Goal: Task Accomplishment & Management: Manage account settings

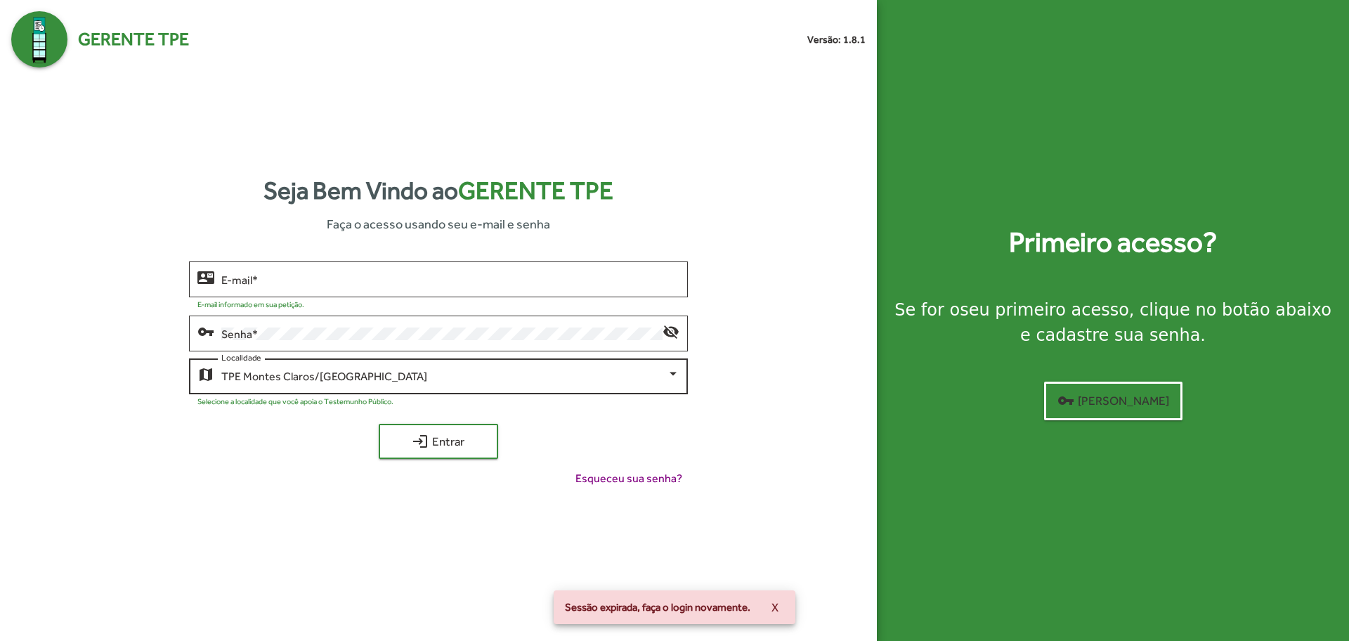
click at [415, 365] on div "TPE Montes Claros/MG Localidade" at bounding box center [449, 375] width 457 height 39
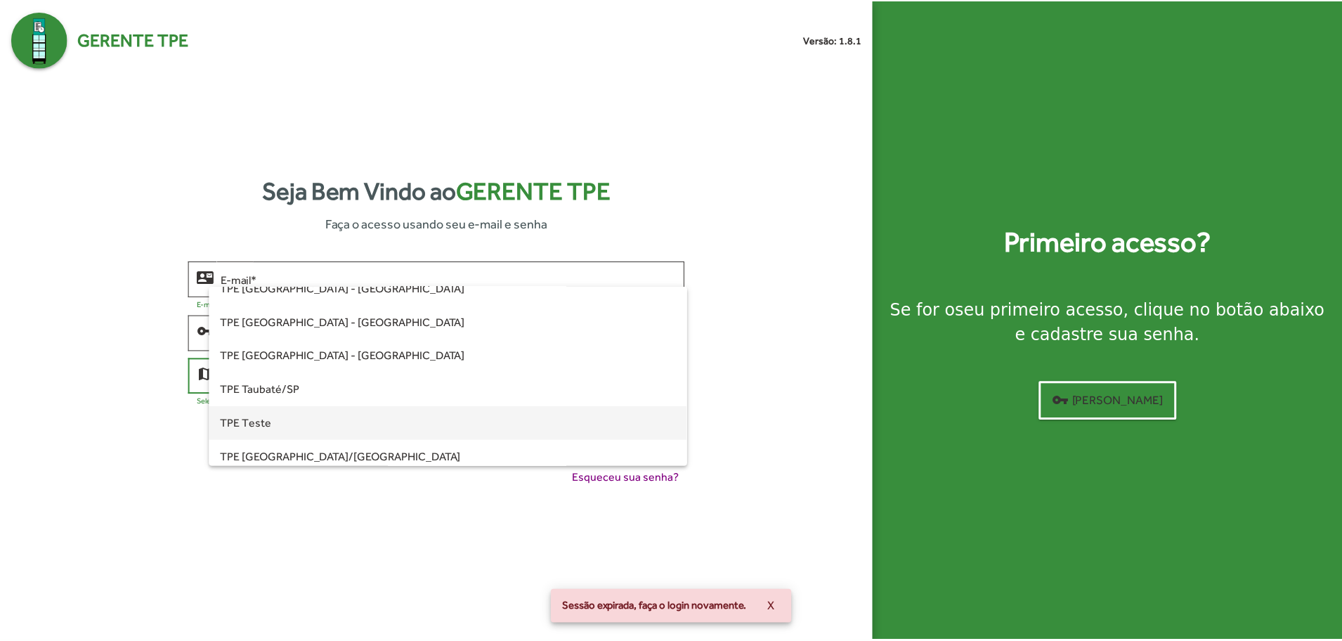
scroll to position [427, 0]
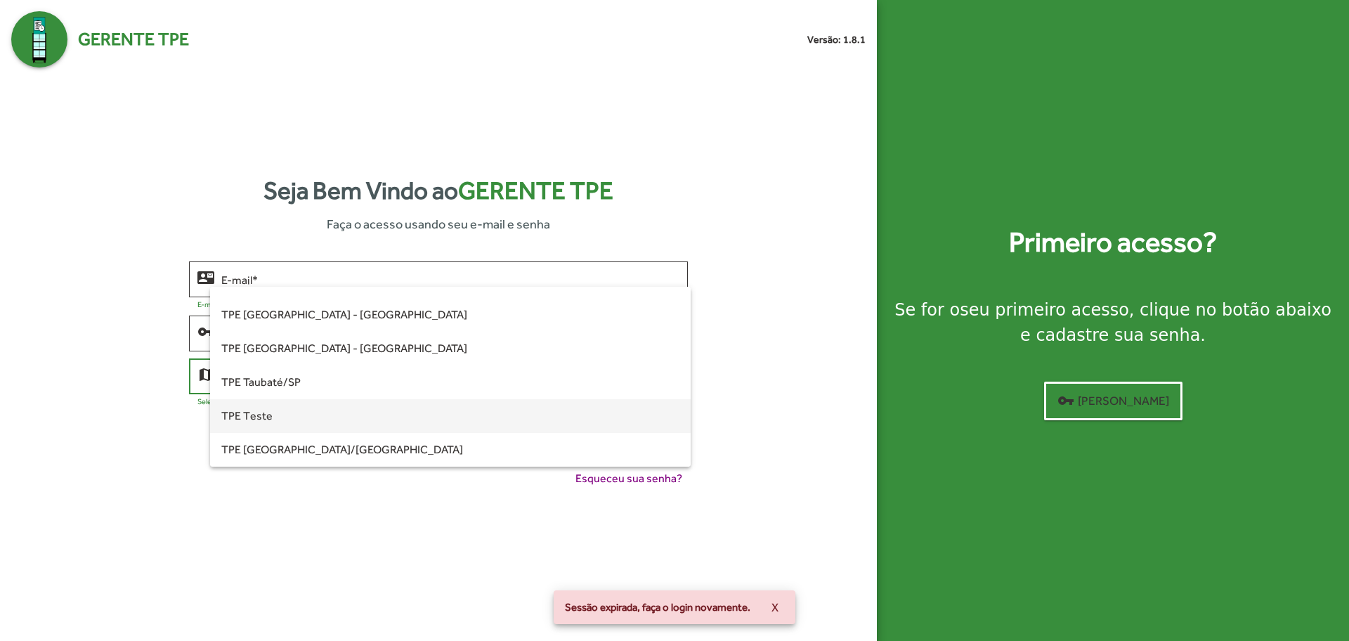
click at [301, 417] on span "TPE Teste" at bounding box center [449, 416] width 457 height 34
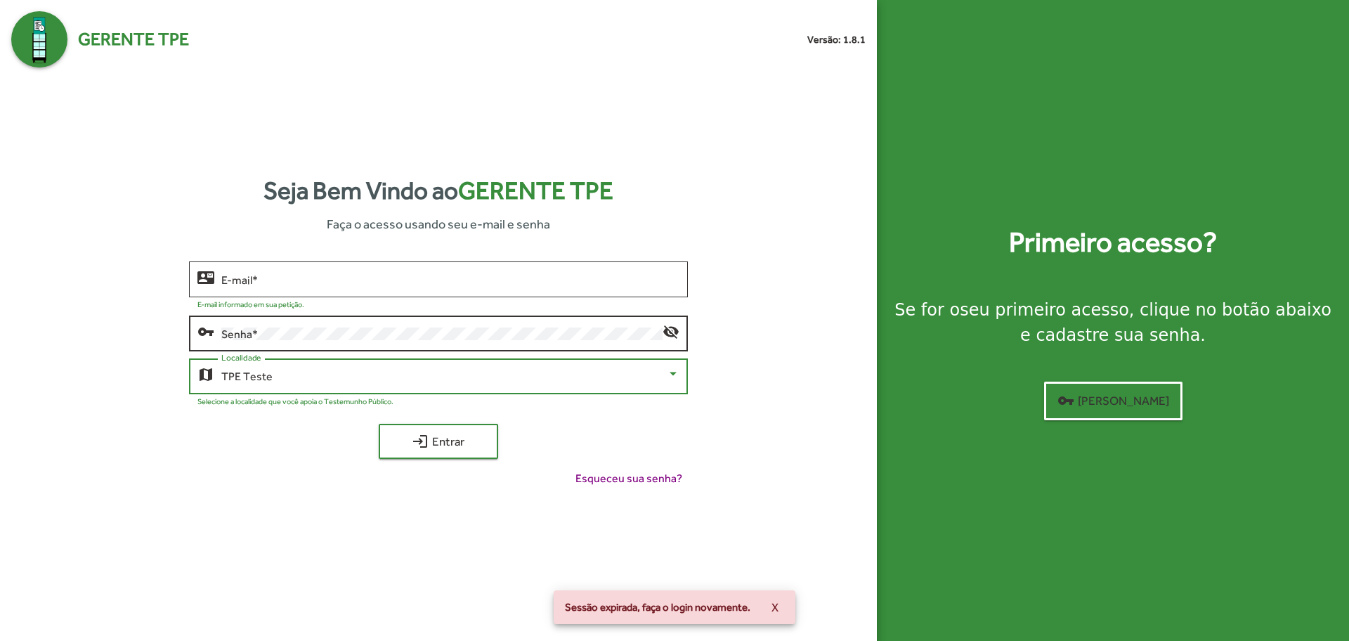
click at [398, 325] on div "Senha *" at bounding box center [441, 332] width 441 height 39
click at [408, 286] on div "E-mail *" at bounding box center [449, 278] width 457 height 39
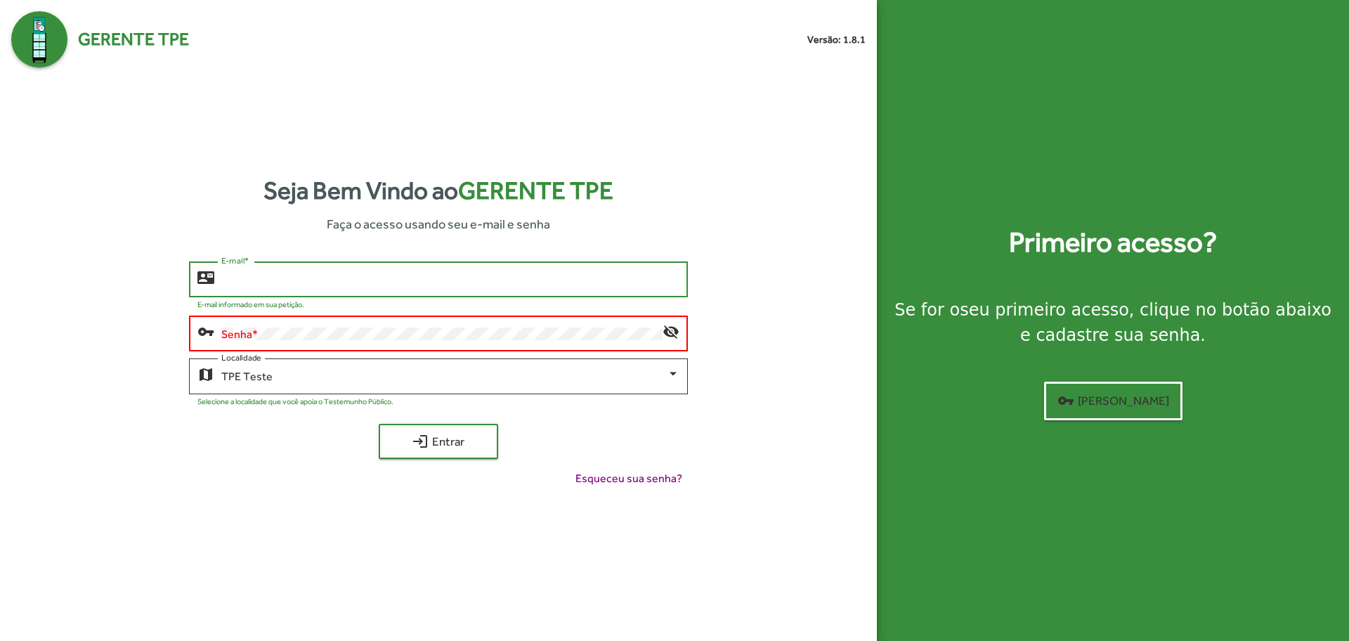
click at [407, 277] on input "E-mail *" at bounding box center [449, 279] width 457 height 13
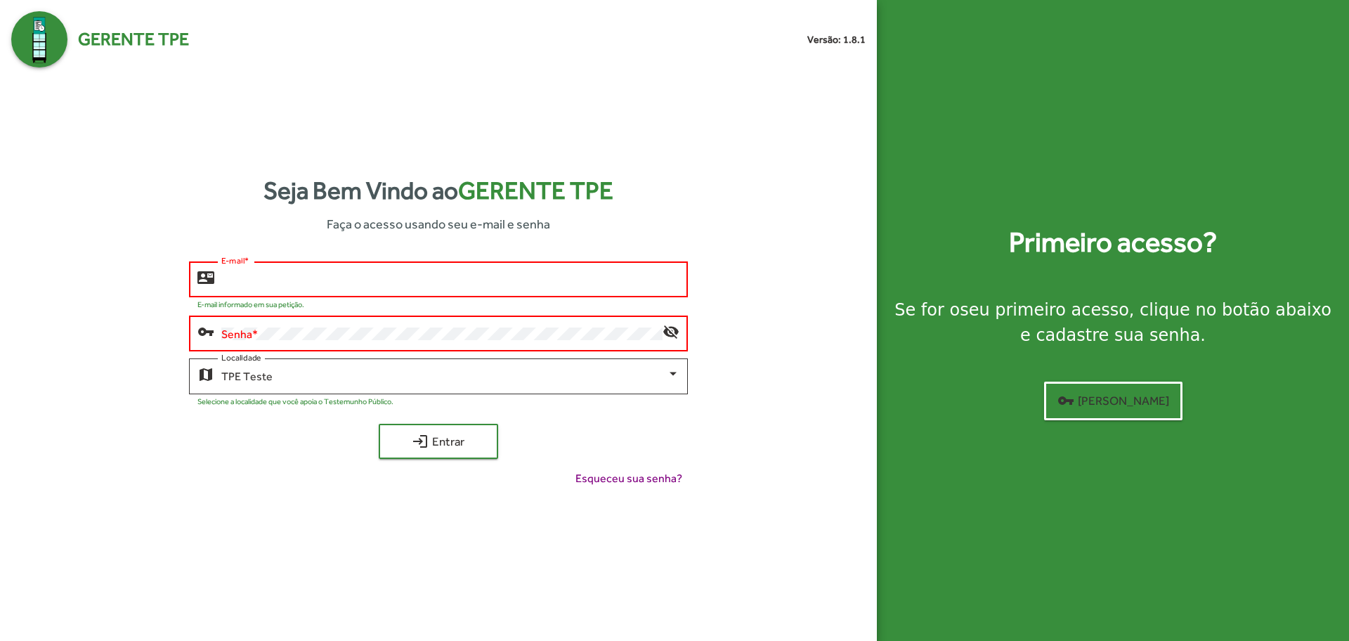
type input "**********"
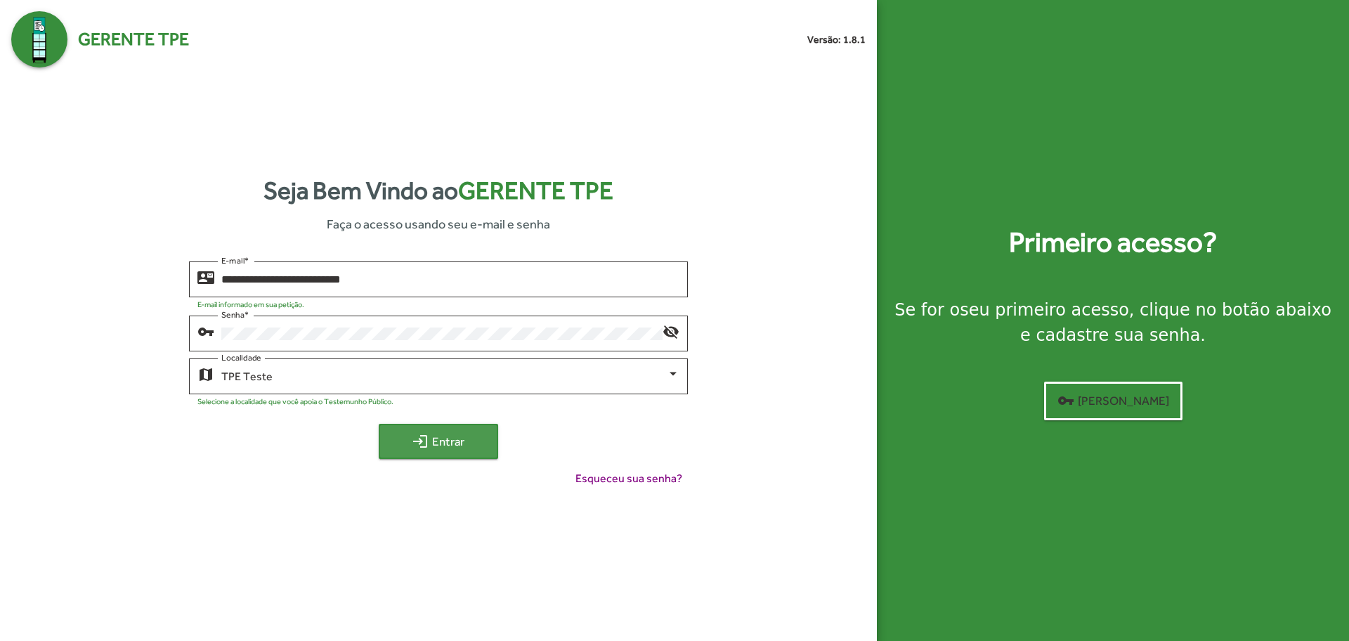
click at [431, 449] on span "login Entrar" at bounding box center [438, 441] width 94 height 25
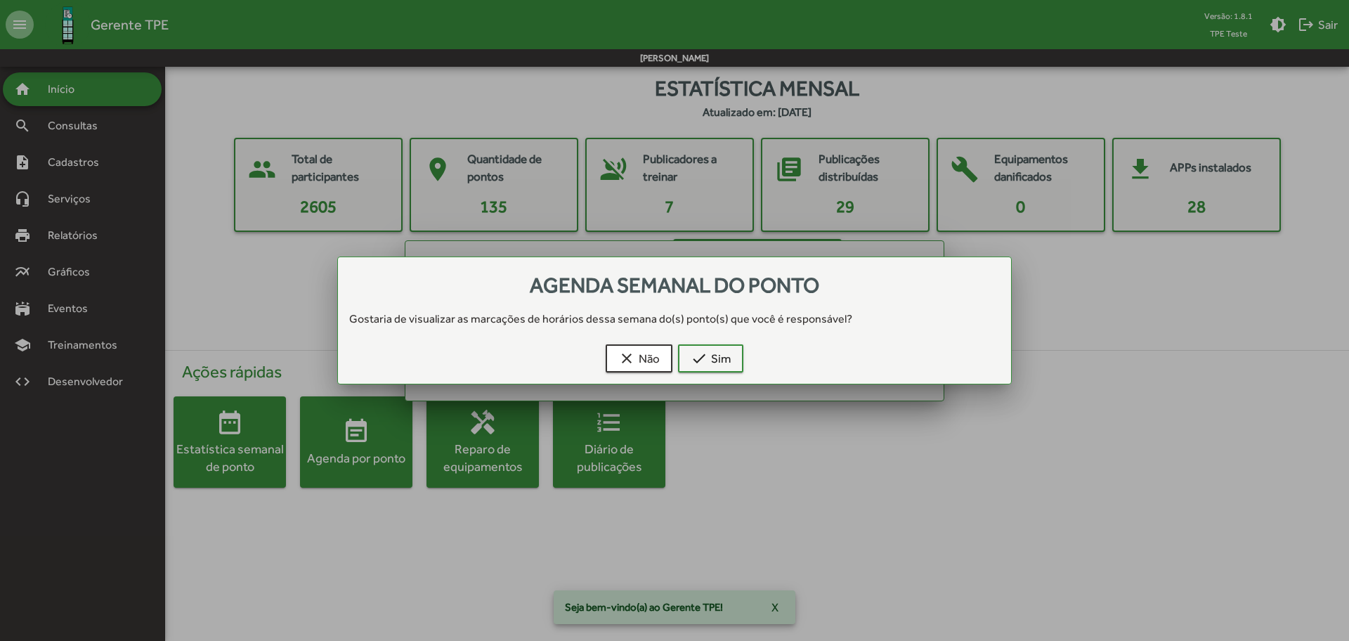
click at [97, 162] on div at bounding box center [674, 320] width 1349 height 641
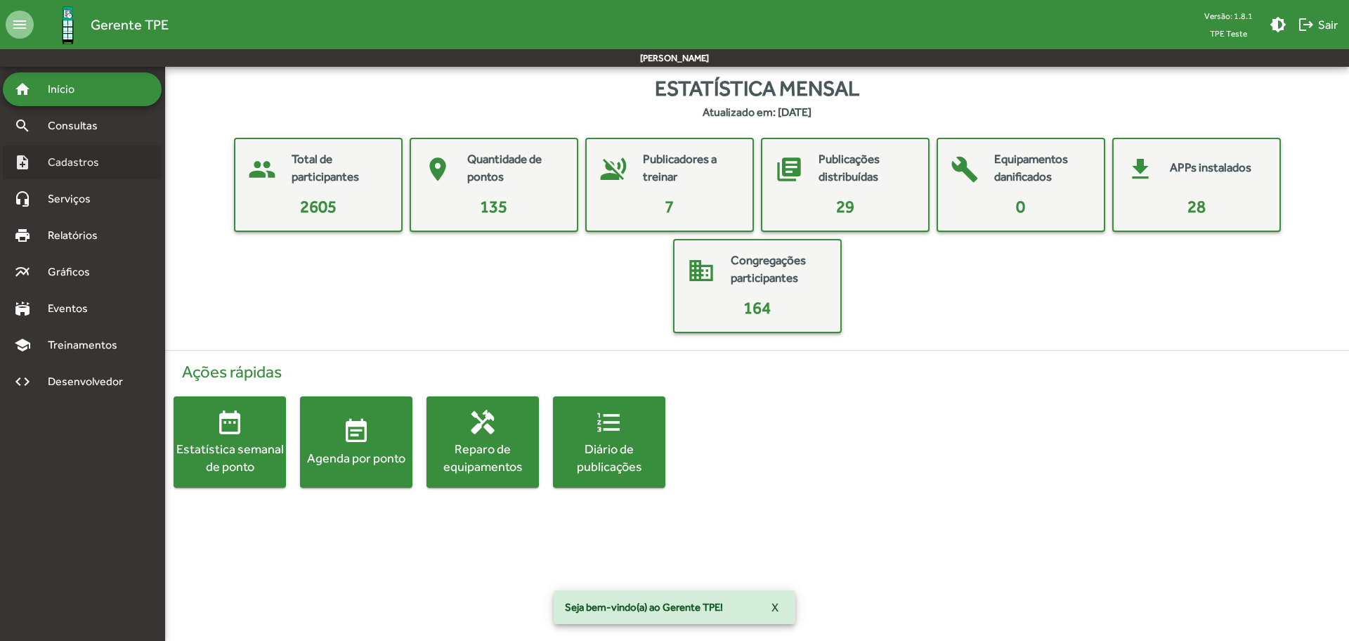
click at [97, 162] on span "Cadastros" at bounding box center [78, 162] width 78 height 17
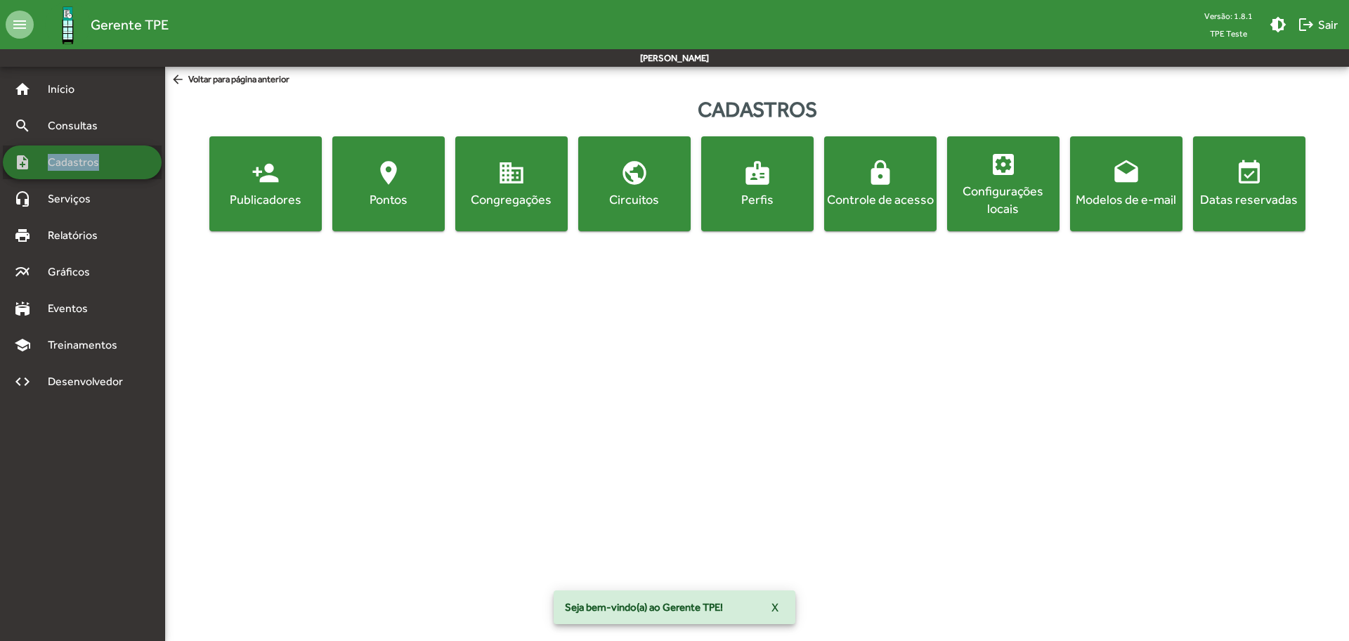
click at [97, 162] on span "Cadastros" at bounding box center [78, 162] width 78 height 17
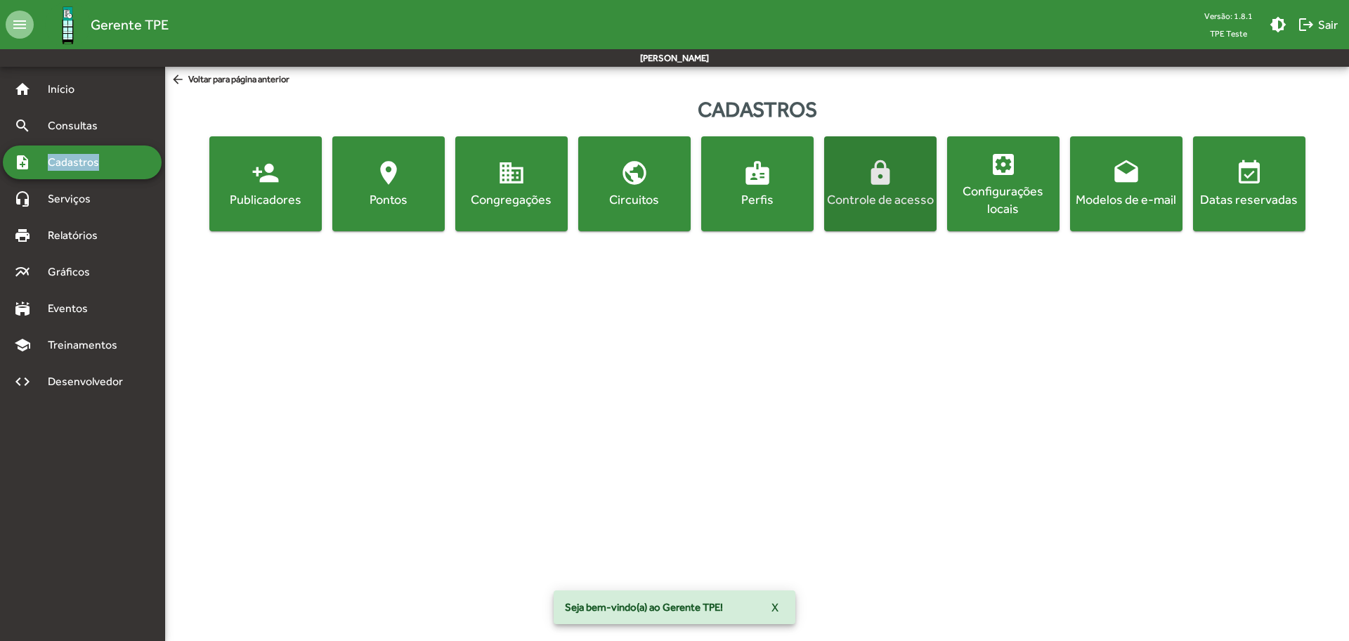
click at [908, 187] on span "lock Controle de acesso" at bounding box center [880, 183] width 107 height 49
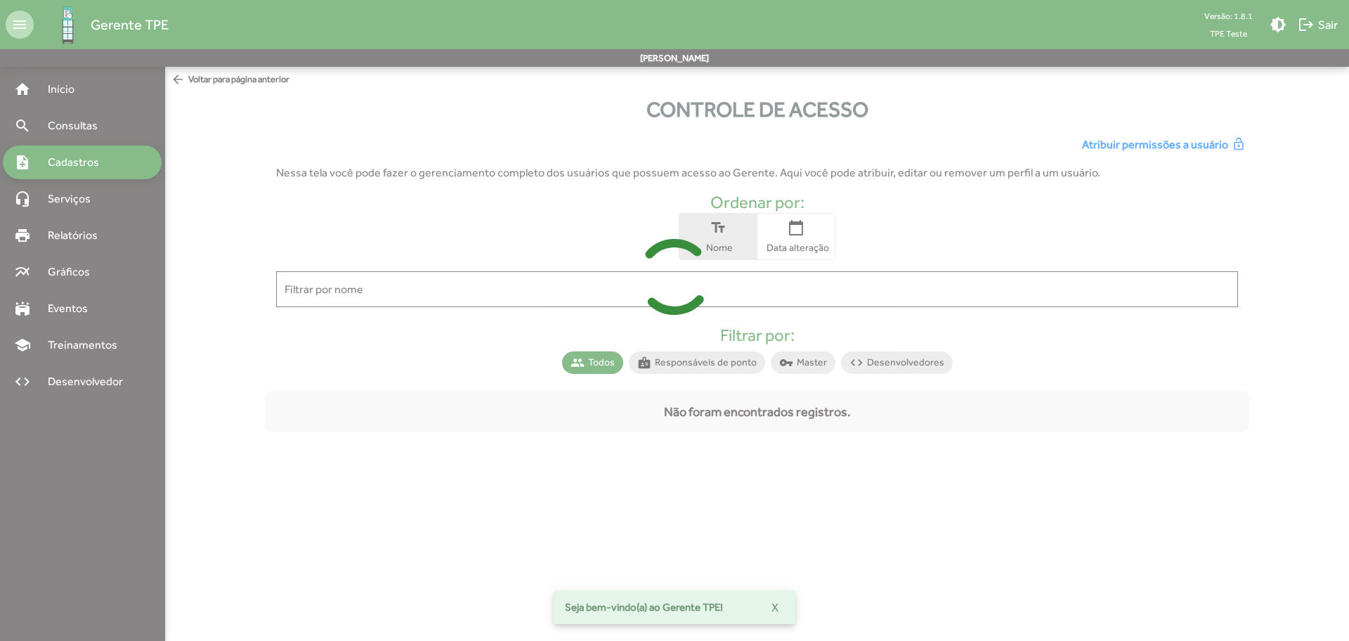
click at [548, 286] on icon at bounding box center [674, 276] width 1349 height 105
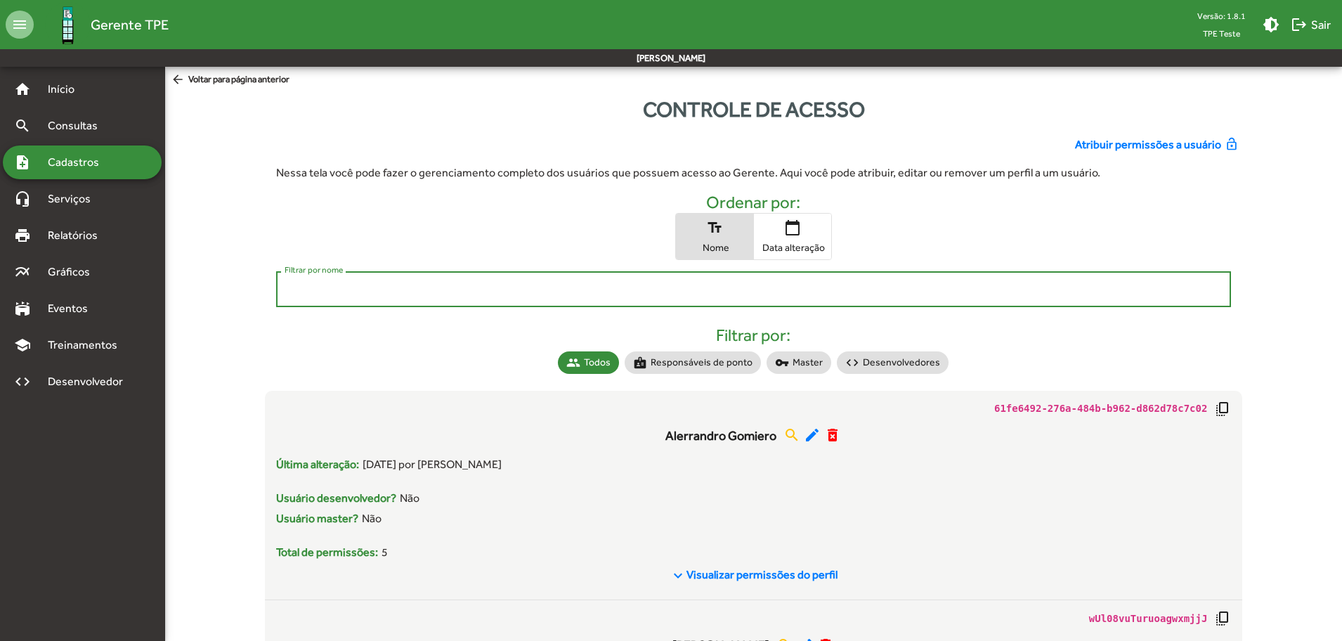
click at [548, 286] on input "Filtrar por nome" at bounding box center [754, 289] width 939 height 13
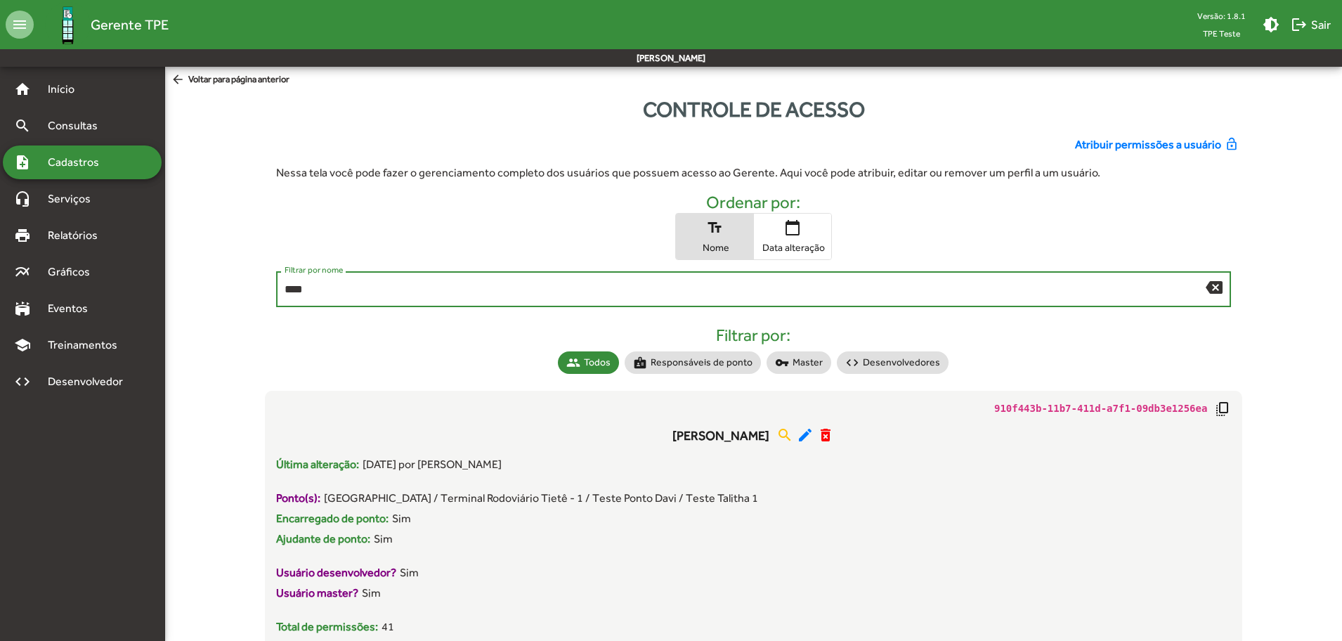
type input "****"
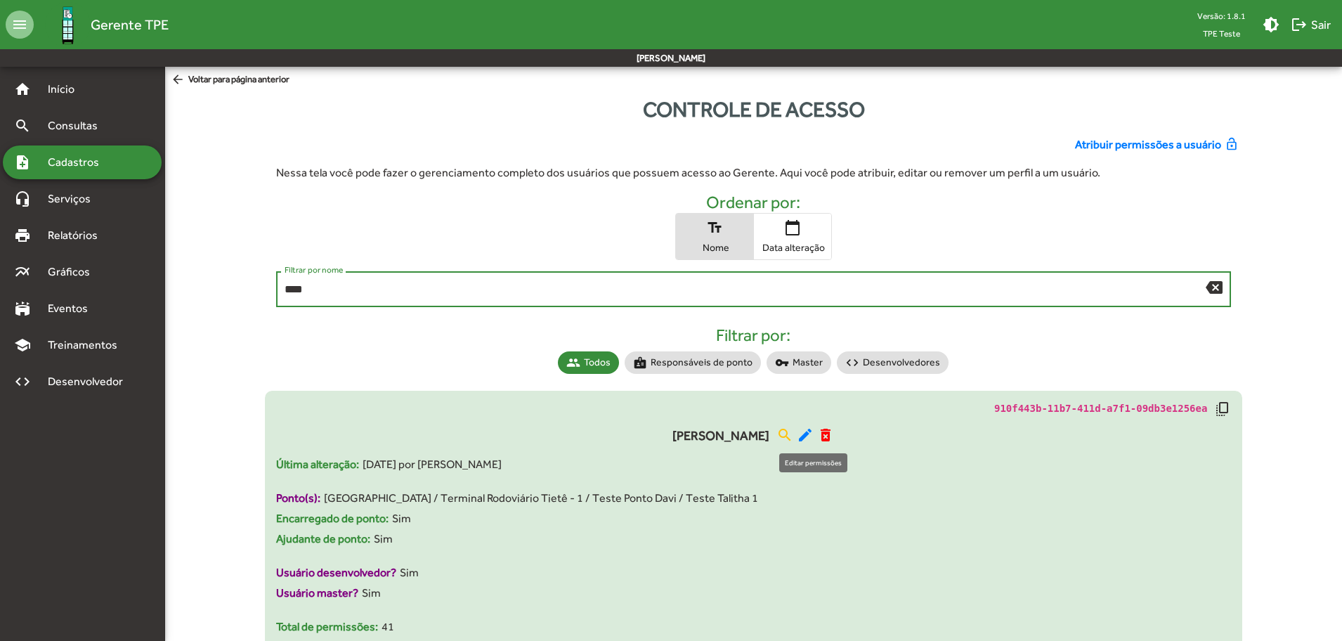
click at [806, 437] on mat-icon "edit" at bounding box center [805, 435] width 17 height 17
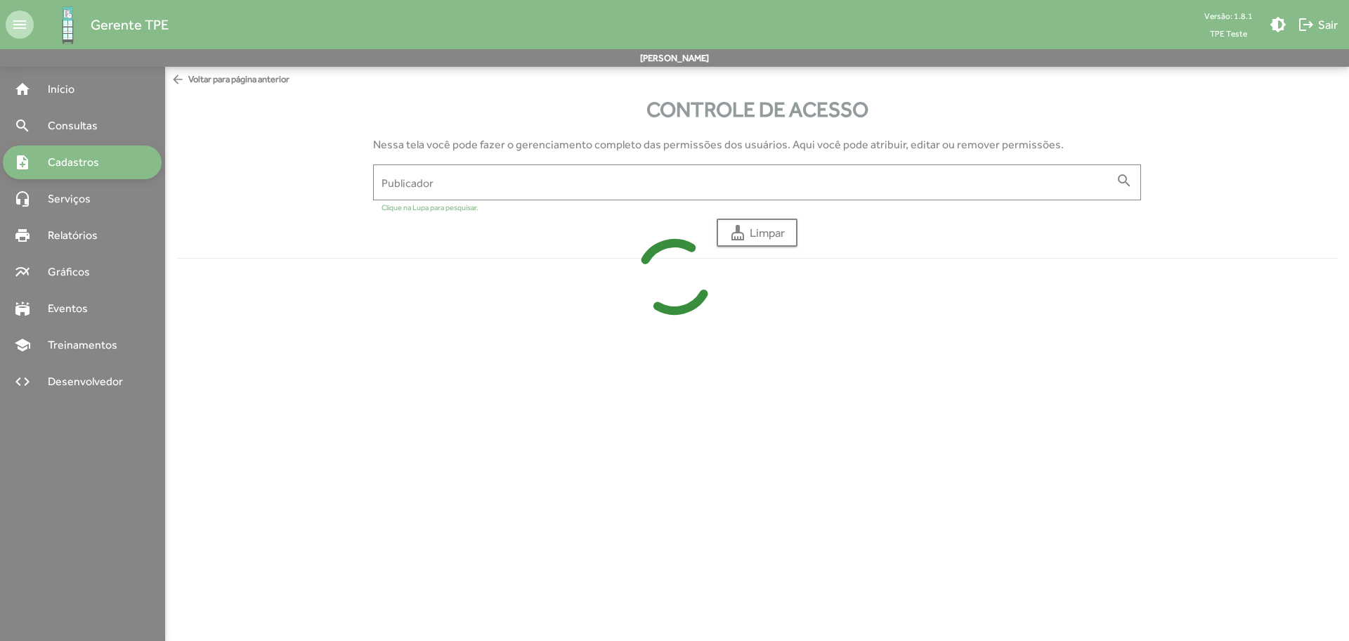
type input "**********"
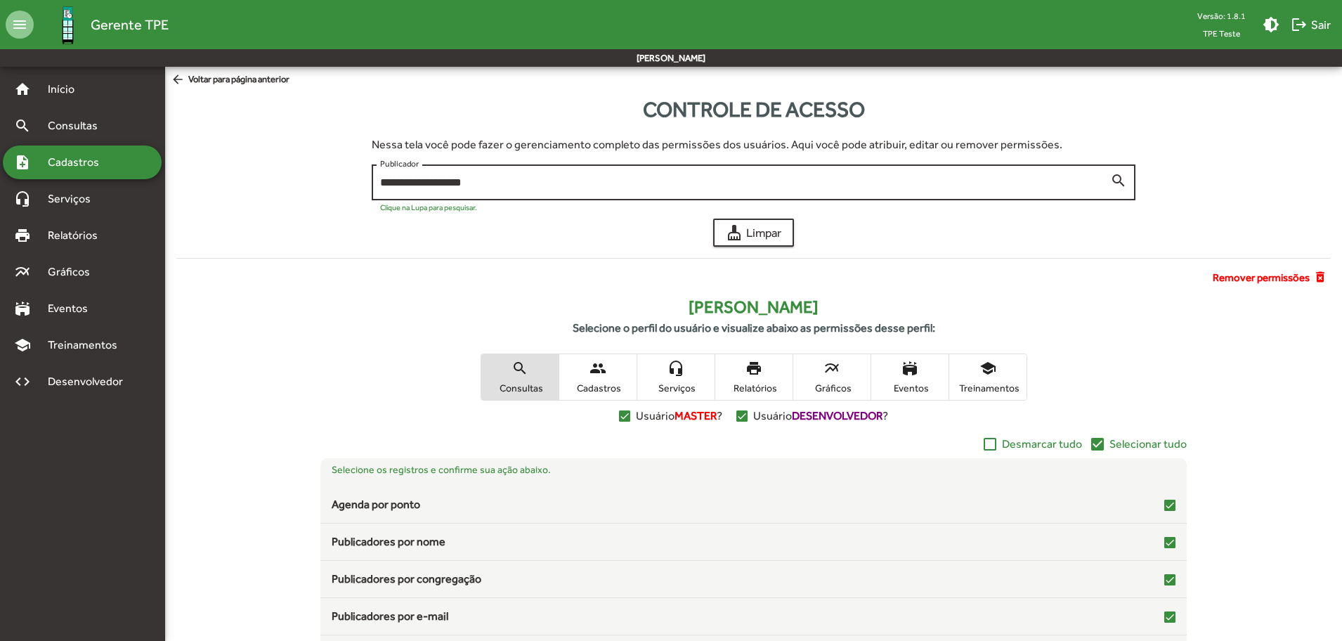
click at [784, 186] on input "**********" at bounding box center [745, 182] width 730 height 13
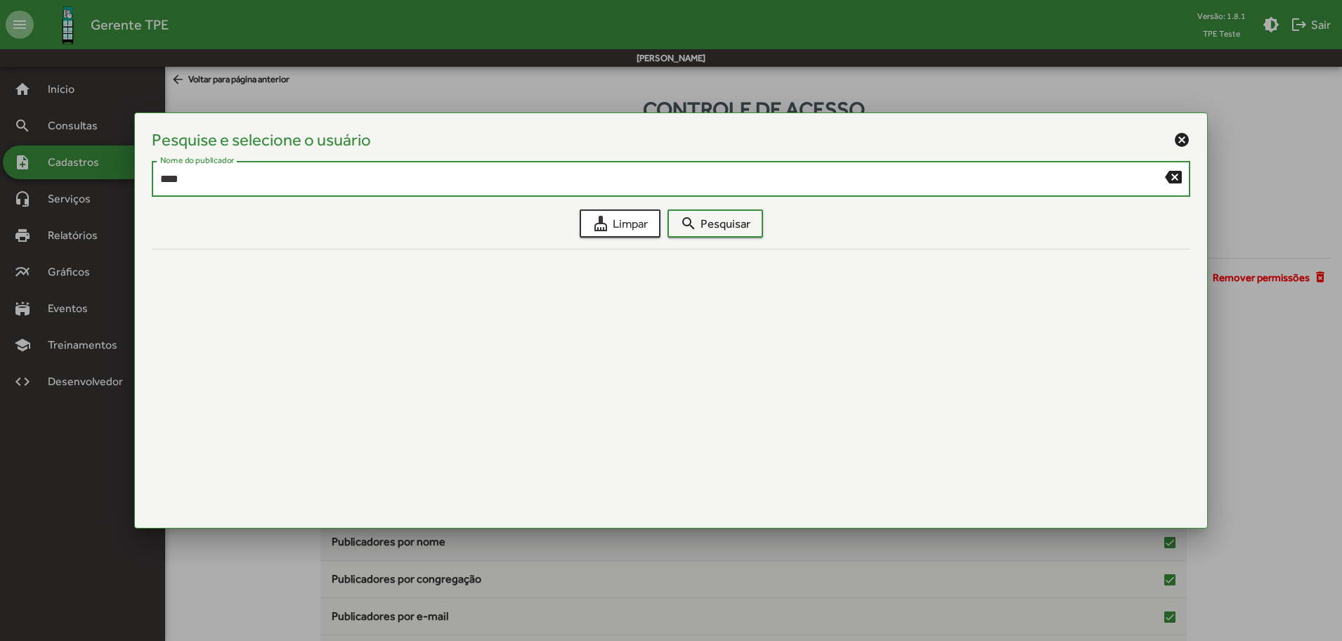
type input "****"
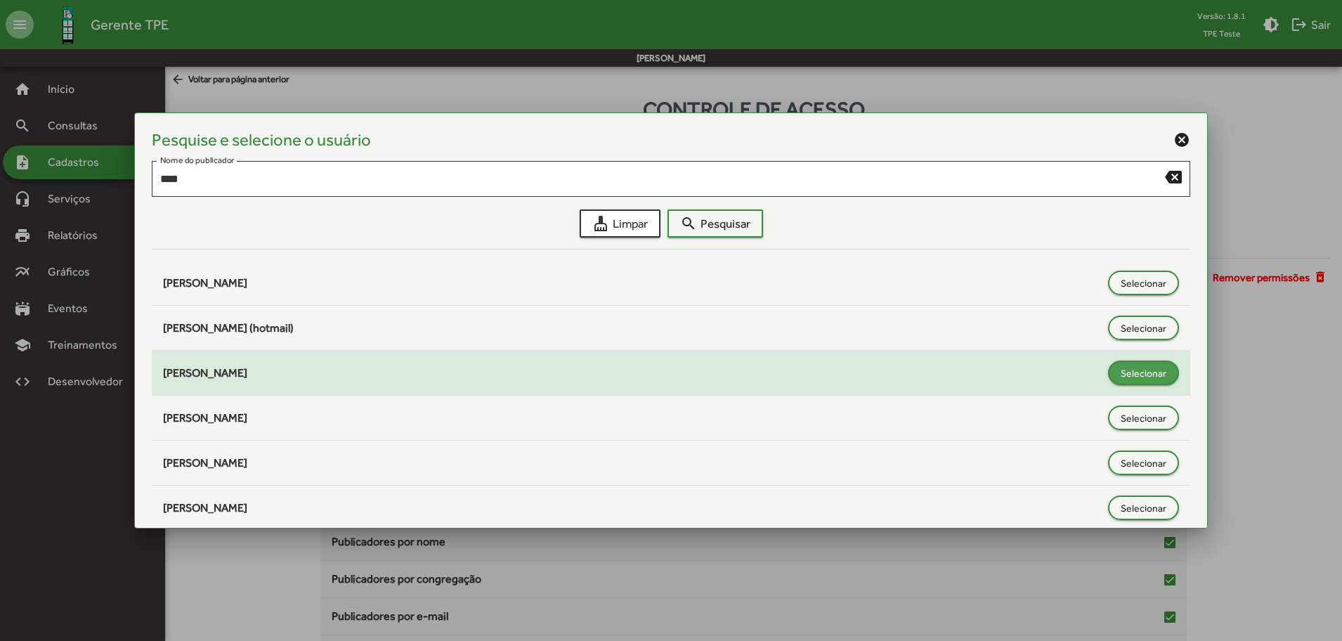
click at [1143, 372] on span "Selecionar" at bounding box center [1144, 372] width 46 height 25
type input "**********"
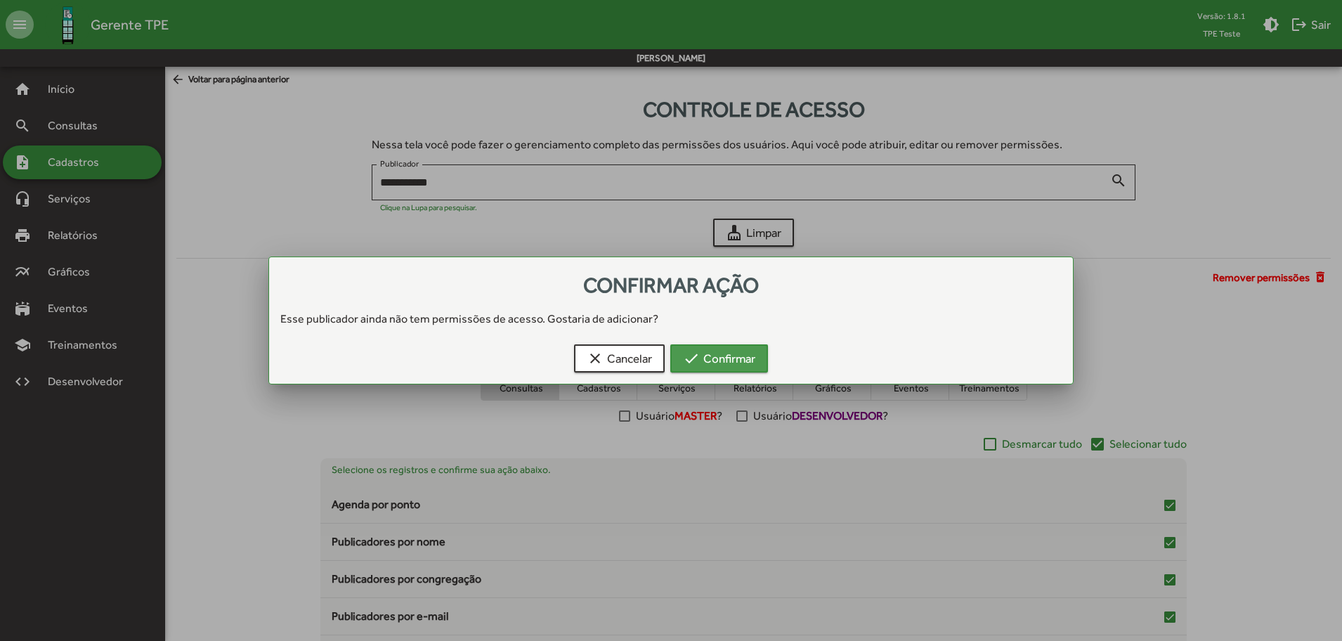
click at [739, 356] on span "check Confirmar" at bounding box center [719, 358] width 72 height 25
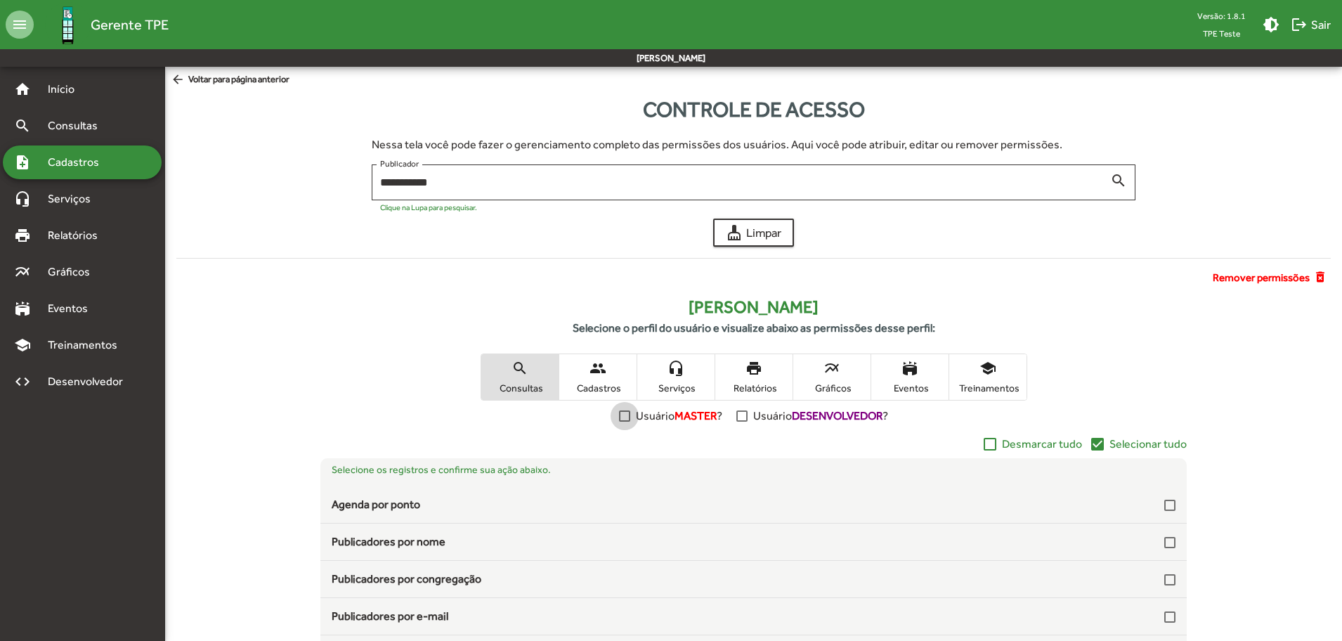
click at [622, 418] on div at bounding box center [624, 415] width 11 height 11
click at [743, 410] on div at bounding box center [741, 415] width 11 height 11
click at [780, 231] on span "cleaning_services Limpar" at bounding box center [754, 232] width 56 height 25
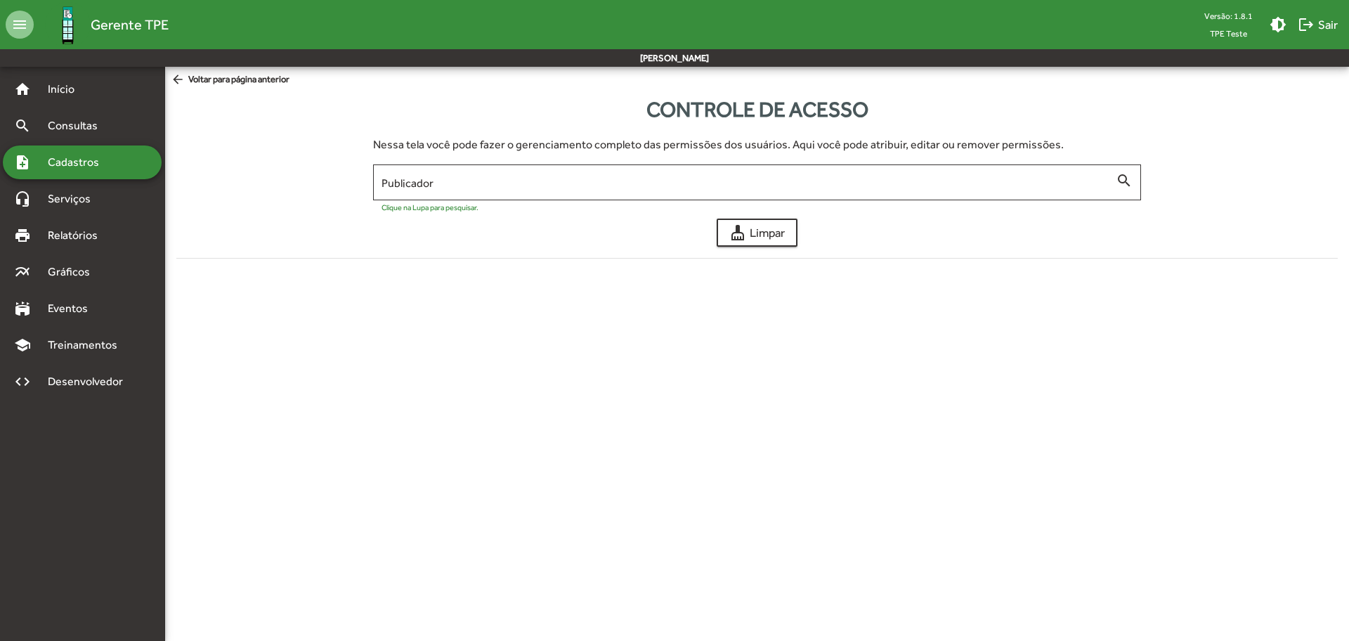
click at [218, 79] on span "arrow_back Voltar para página anterior" at bounding box center [230, 79] width 119 height 15
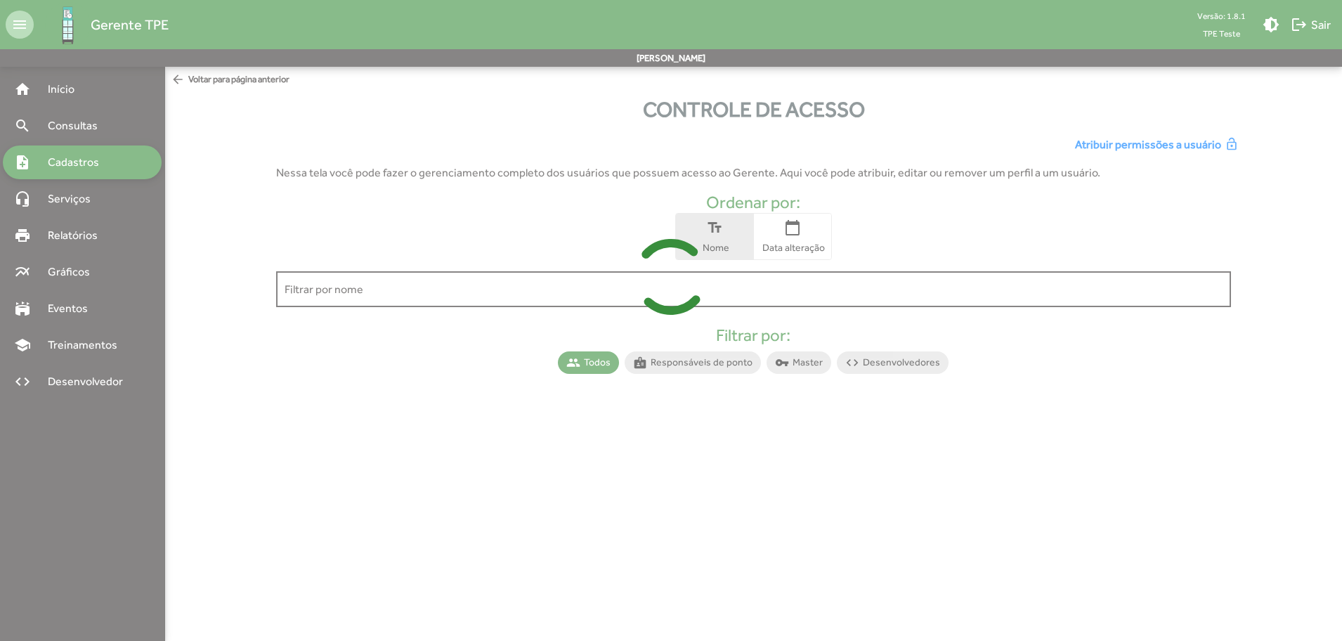
click at [579, 292] on input "Filtrar por nome" at bounding box center [754, 289] width 939 height 13
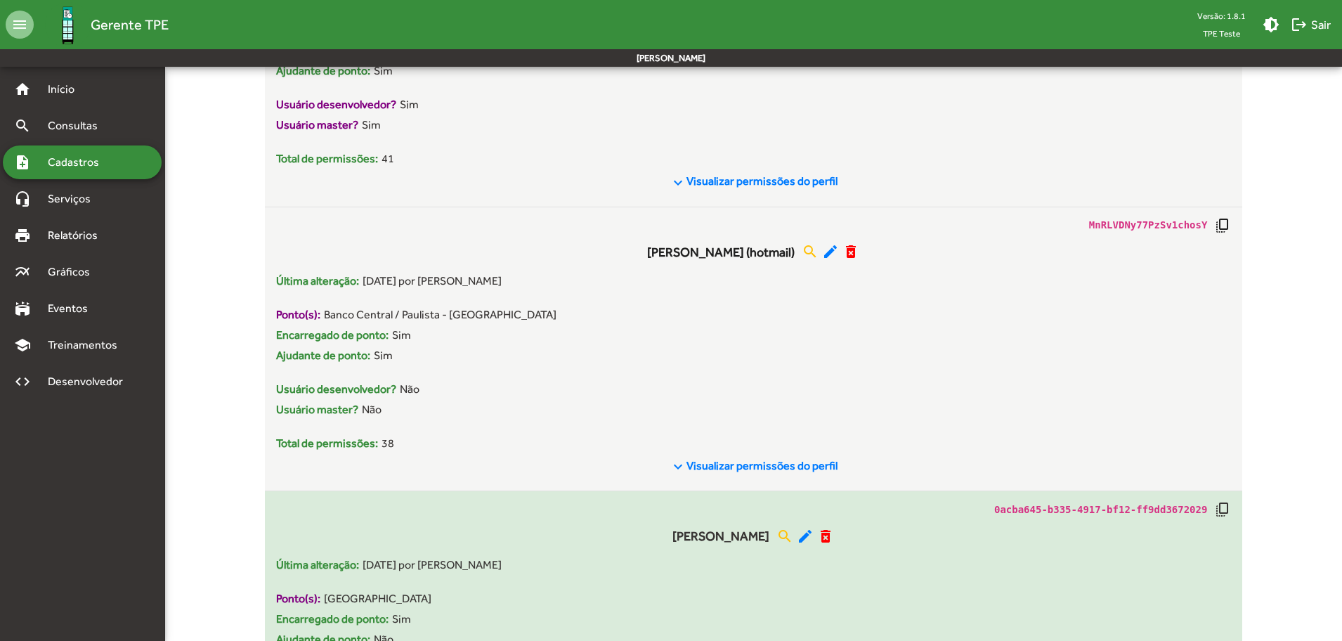
scroll to position [2020, 0]
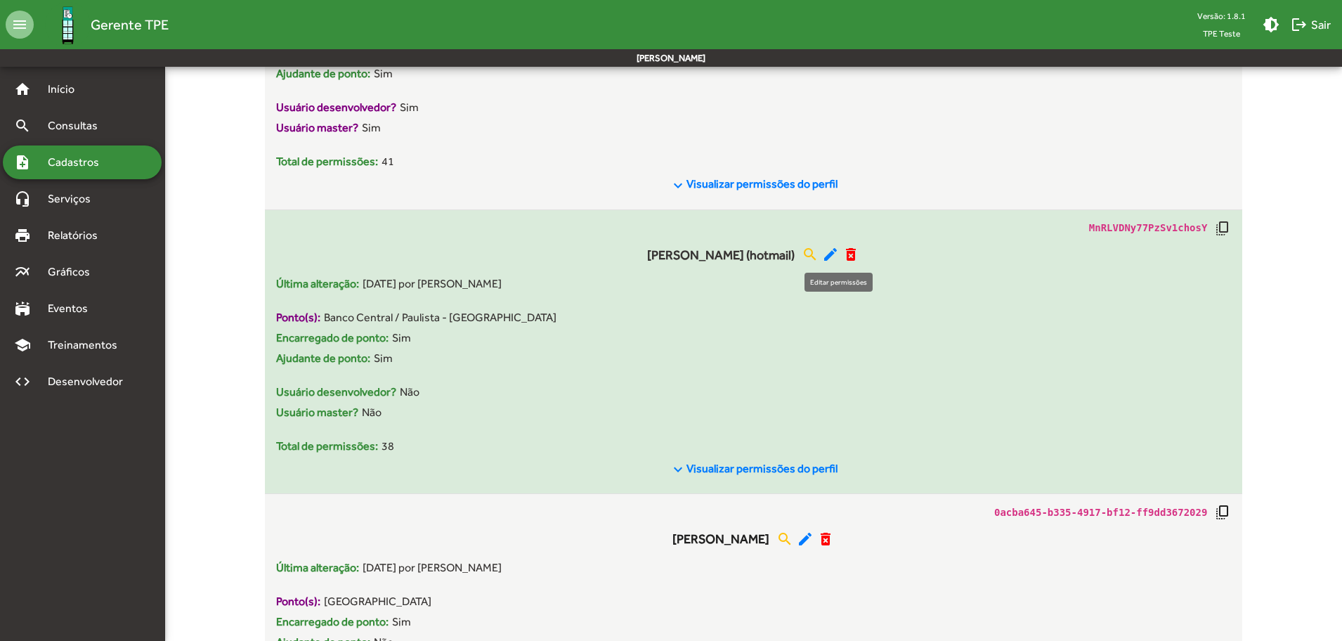
click at [838, 254] on mat-icon "edit" at bounding box center [830, 254] width 17 height 17
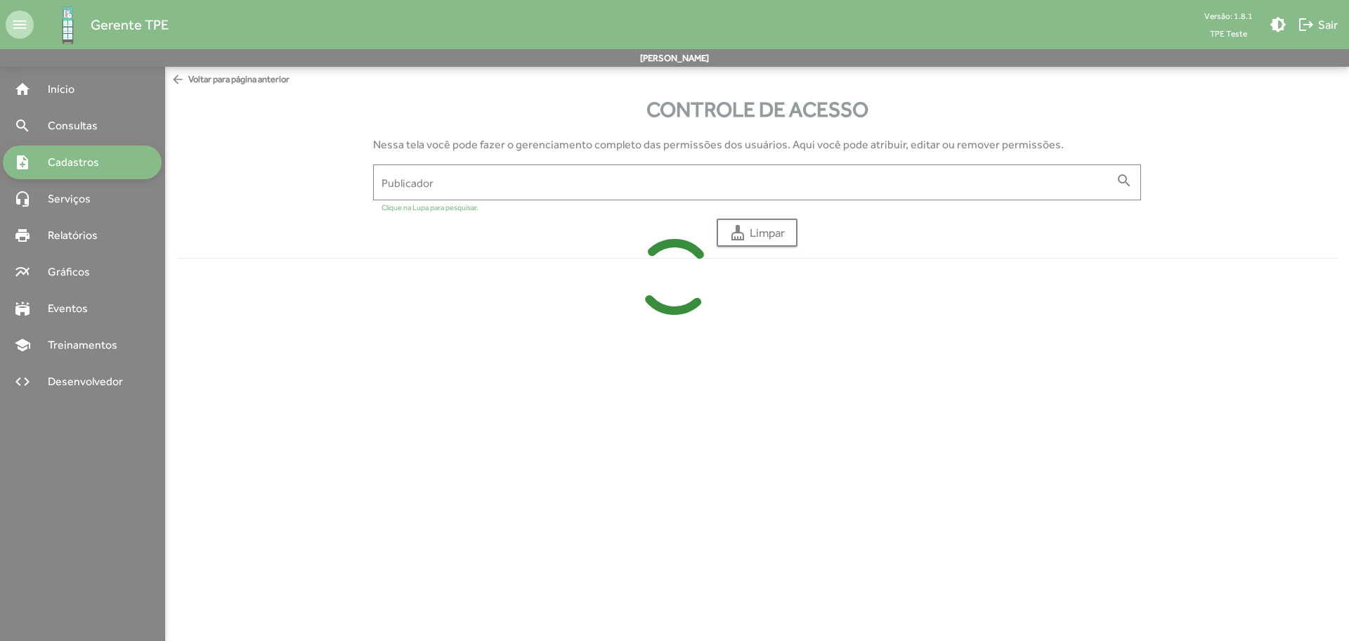
type input "**********"
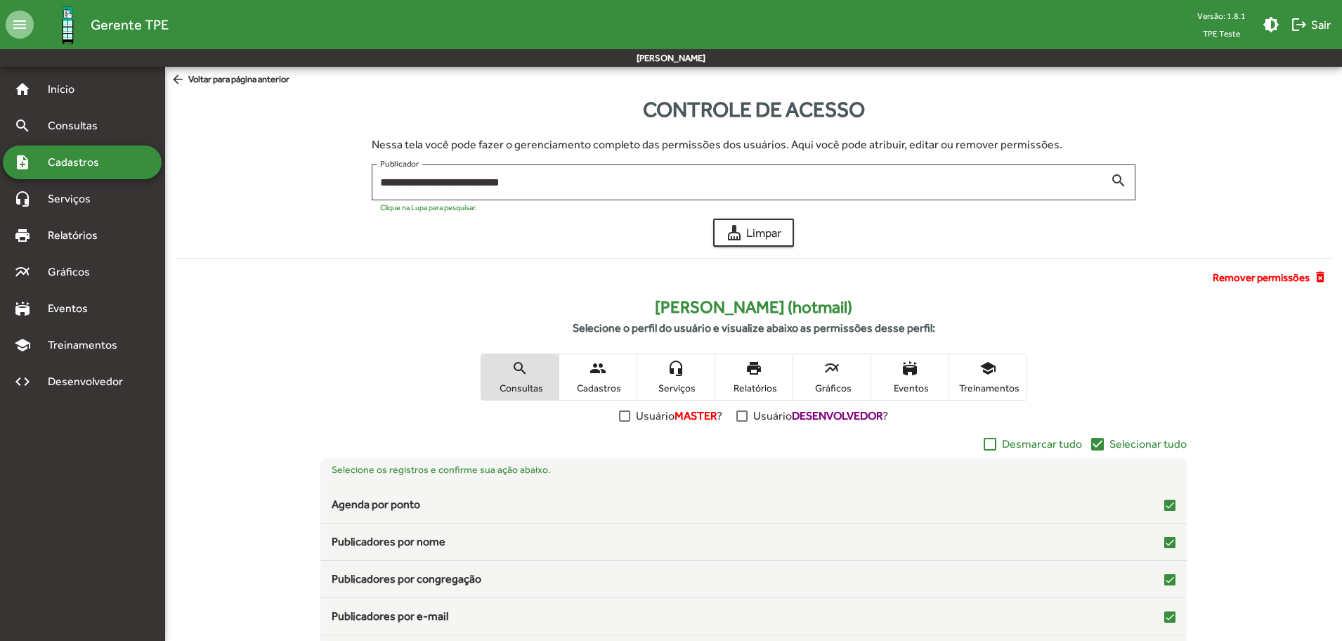
scroll to position [136, 0]
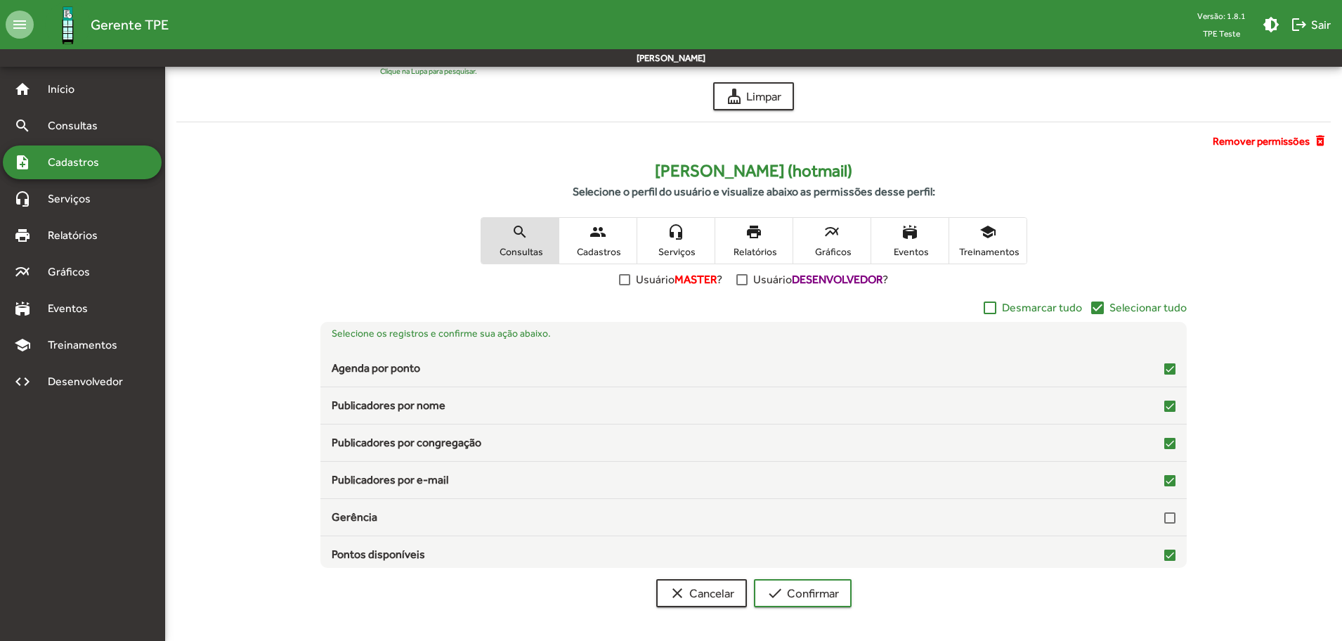
click at [622, 280] on div at bounding box center [624, 279] width 11 height 11
click at [737, 280] on div at bounding box center [741, 279] width 11 height 11
click at [790, 593] on span "check Confirmar" at bounding box center [803, 592] width 72 height 25
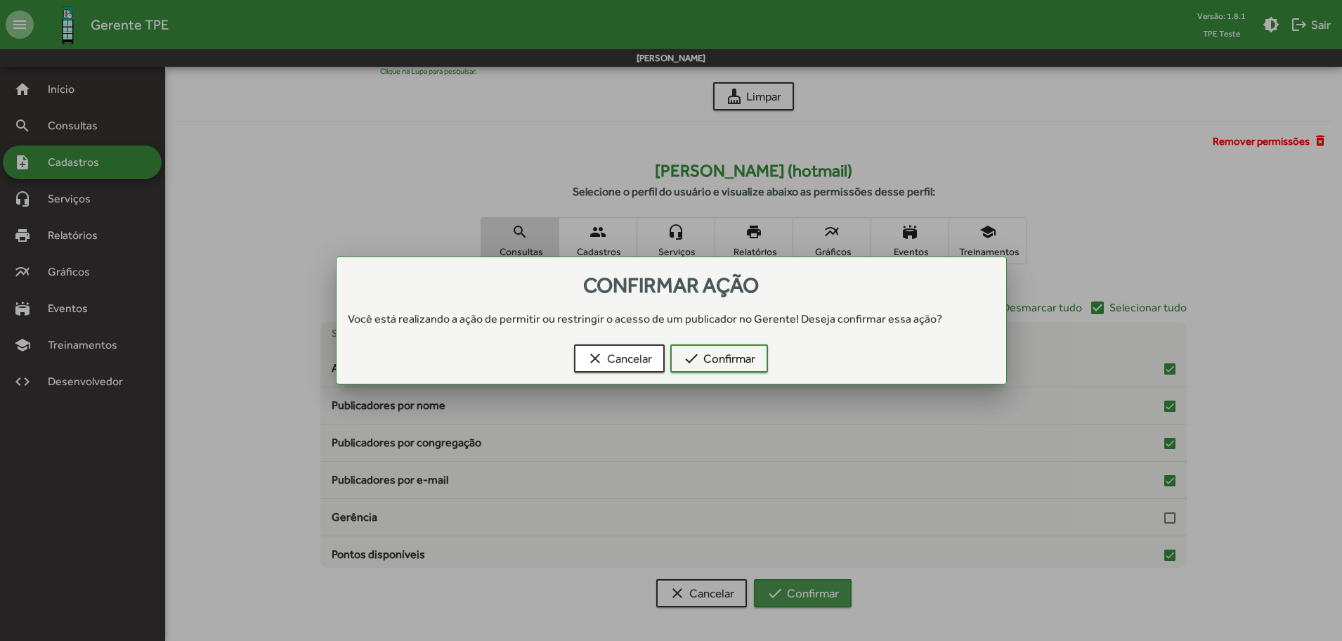
scroll to position [0, 0]
click at [692, 351] on mat-icon "check" at bounding box center [691, 358] width 17 height 17
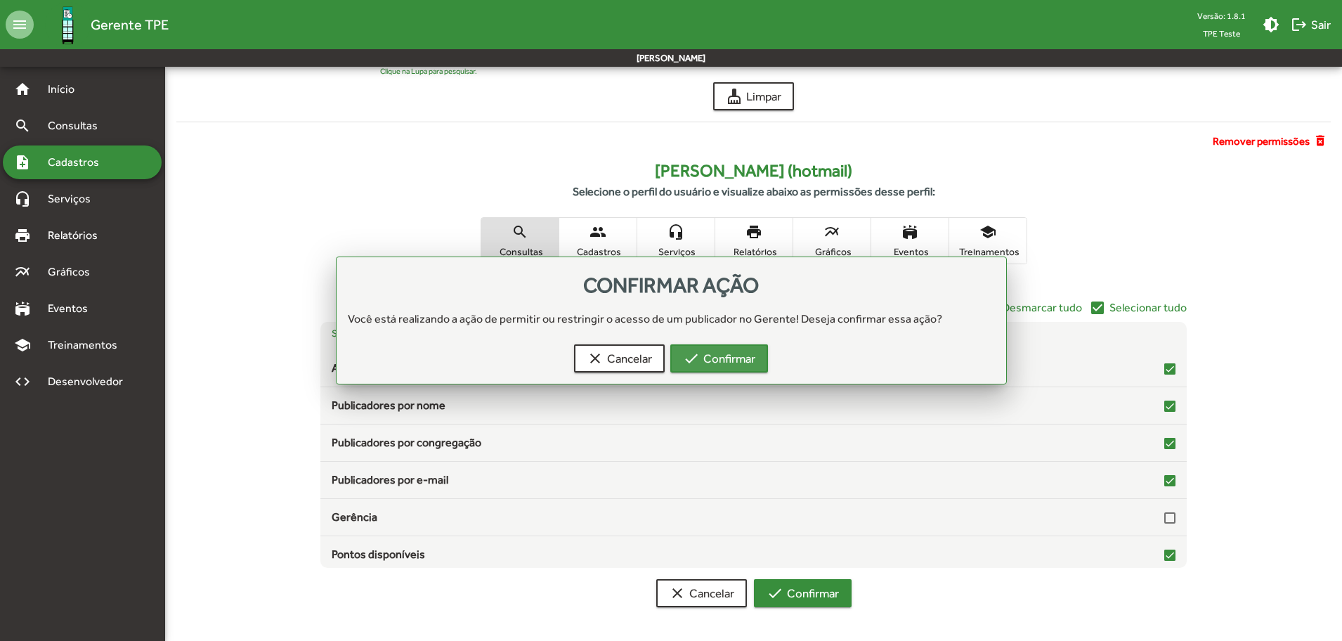
scroll to position [136, 0]
